Goal: Find specific fact: Find specific fact

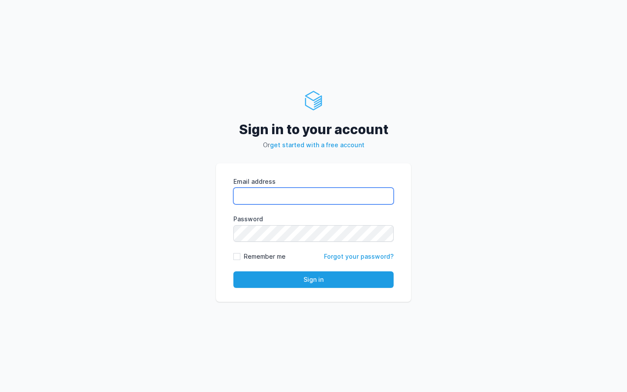
click at [294, 197] on input "Email address" at bounding box center [313, 196] width 160 height 17
type input "kiran@cied.in"
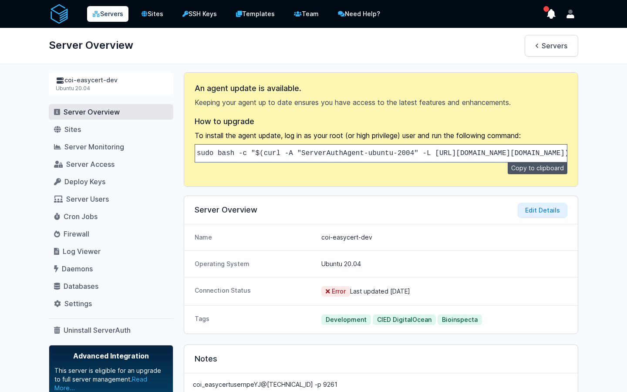
click at [115, 13] on link "Servers" at bounding box center [107, 14] width 41 height 16
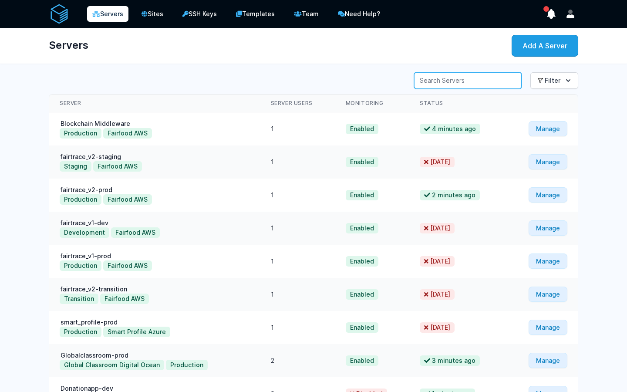
click at [485, 85] on input "Server Search" at bounding box center [467, 80] width 107 height 17
type input "ribus"
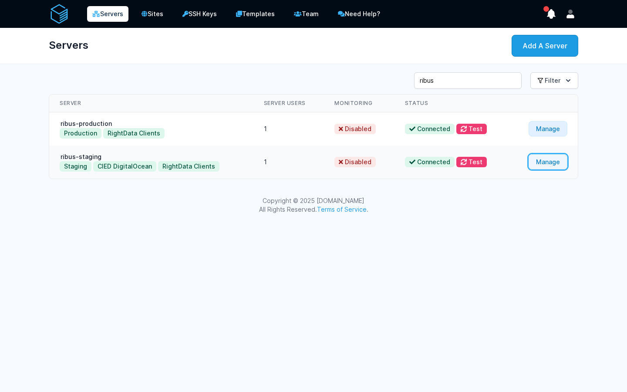
click at [537, 160] on link "Manage" at bounding box center [547, 161] width 39 height 15
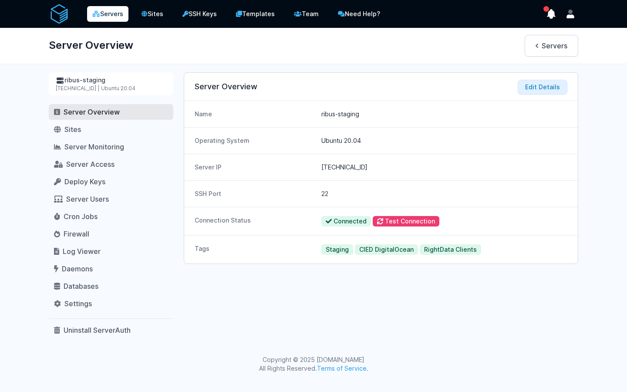
drag, startPoint x: 364, startPoint y: 168, endPoint x: 311, endPoint y: 165, distance: 53.6
click at [311, 165] on div "Server IP [TECHNICAL_ID]" at bounding box center [380, 167] width 393 height 27
copy div "[TECHNICAL_ID]"
